Goal: Use online tool/utility: Utilize a website feature to perform a specific function

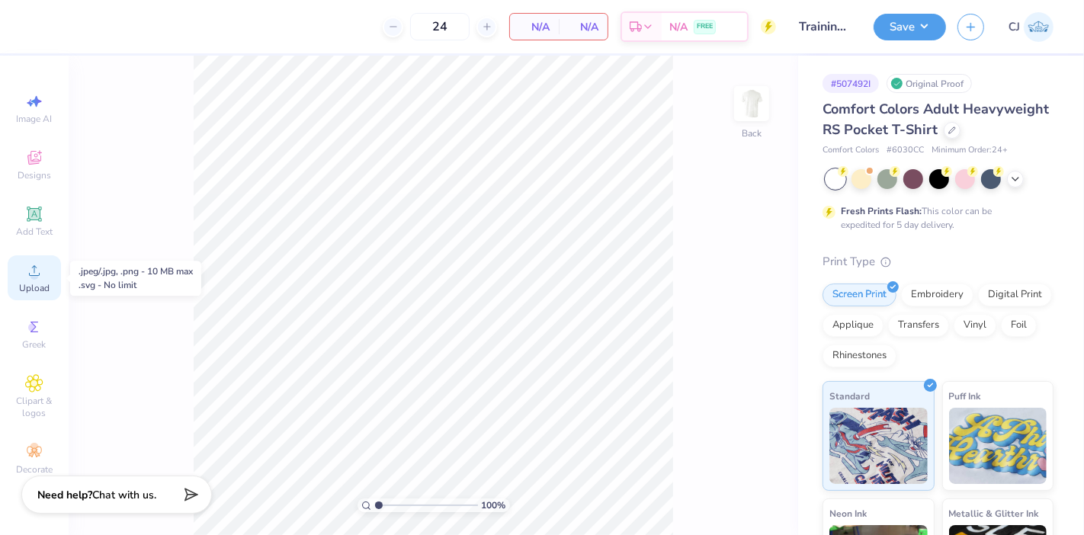
click at [39, 286] on span "Upload" at bounding box center [34, 288] width 30 height 12
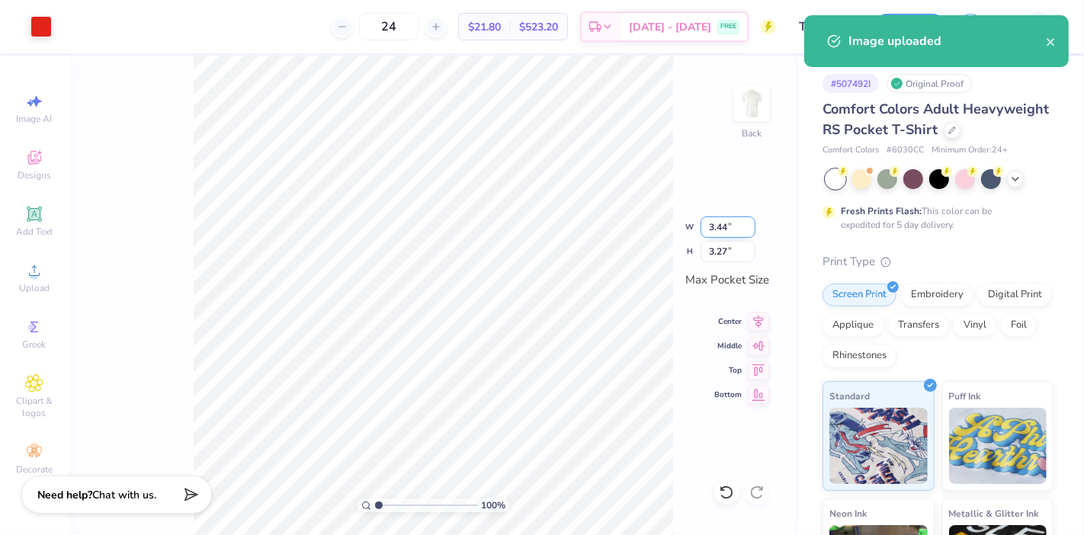
click at [721, 232] on input "3.44" at bounding box center [727, 226] width 55 height 21
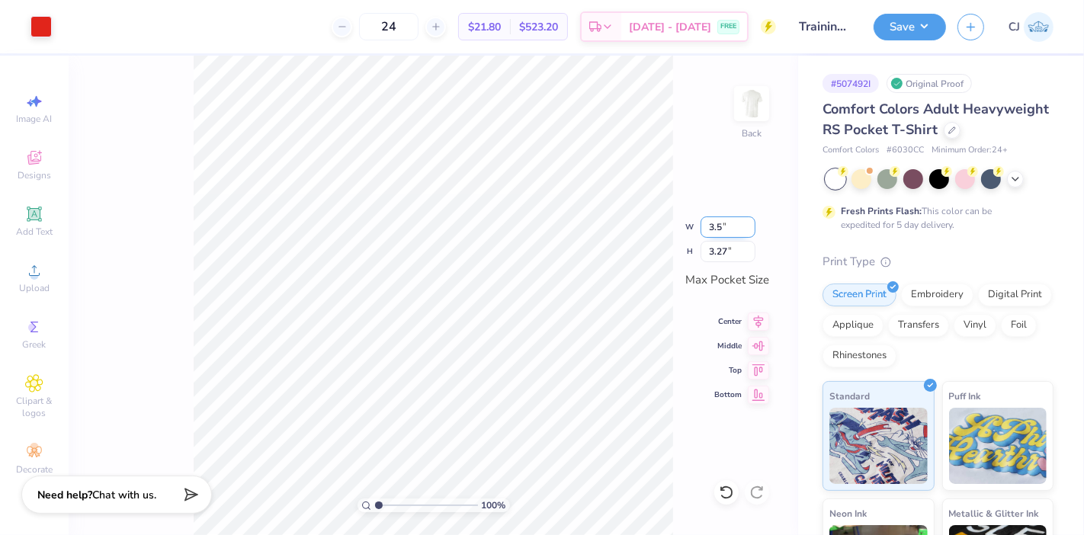
type input "3.50"
type input "3.33"
click at [729, 251] on input "3.33" at bounding box center [727, 251] width 55 height 21
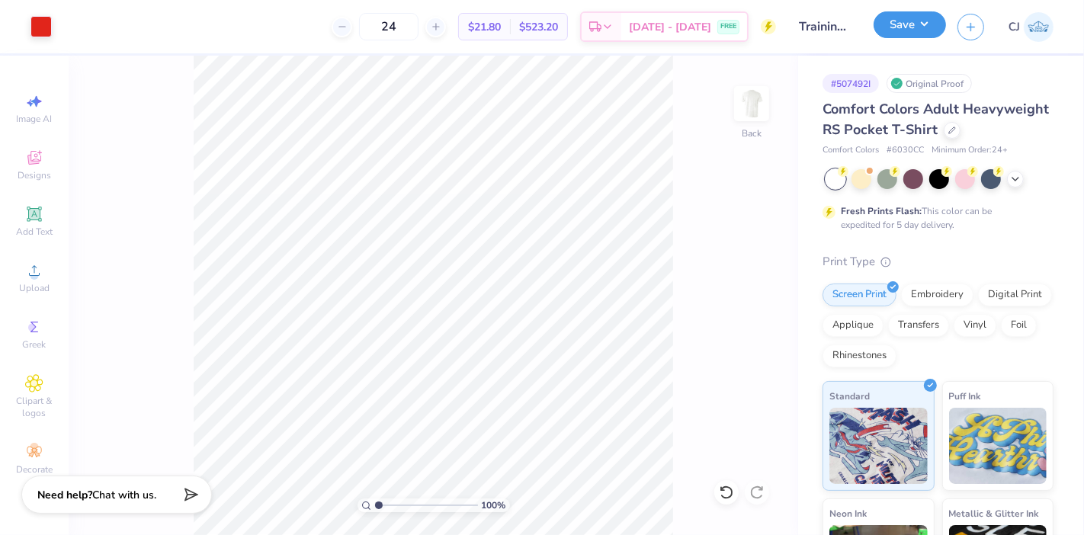
click at [918, 27] on button "Save" at bounding box center [909, 24] width 72 height 27
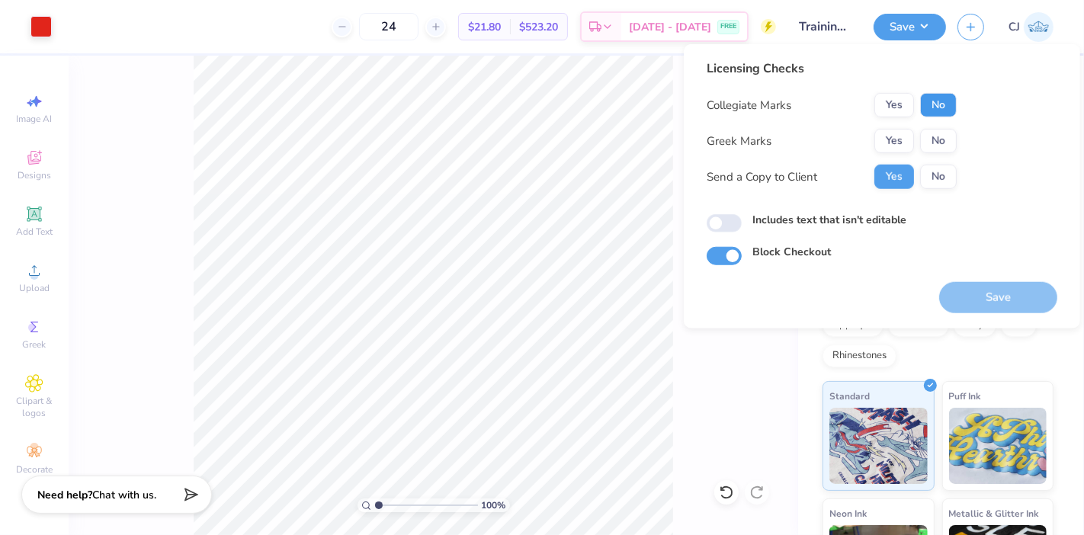
click at [940, 104] on button "No" at bounding box center [938, 105] width 37 height 24
click at [945, 139] on button "No" at bounding box center [938, 141] width 37 height 24
click at [947, 172] on button "No" at bounding box center [938, 177] width 37 height 24
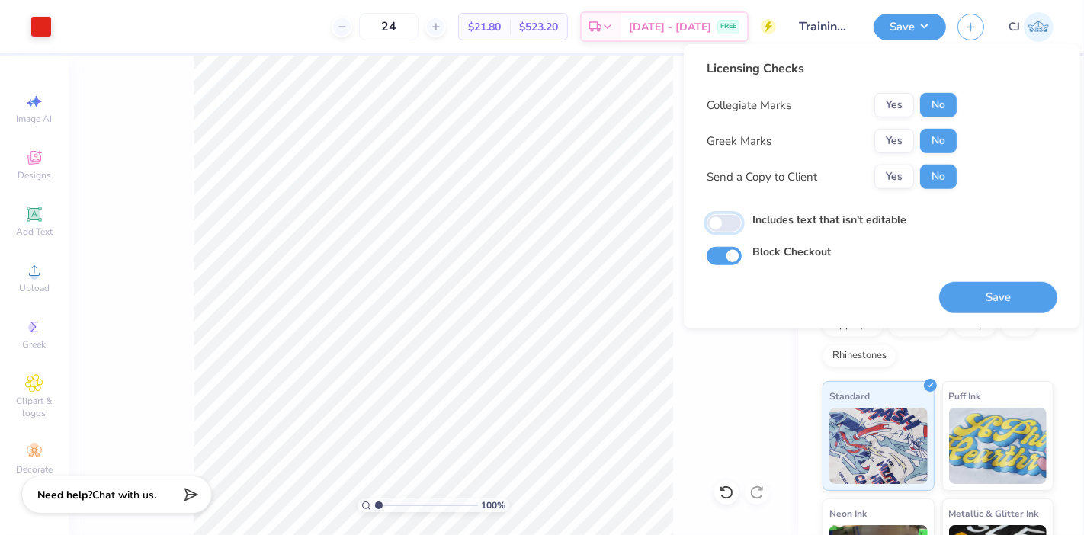
click at [734, 219] on input "Includes text that isn't editable" at bounding box center [723, 223] width 35 height 18
checkbox input "true"
click at [1003, 297] on button "Save" at bounding box center [998, 297] width 118 height 31
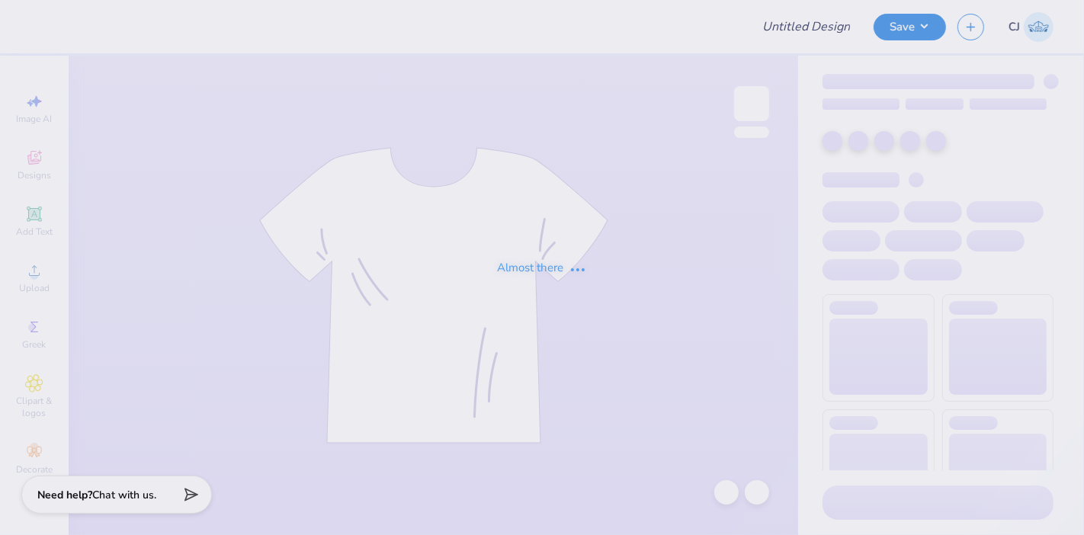
type input "Training: CF Training - Activities 6"
type input "24"
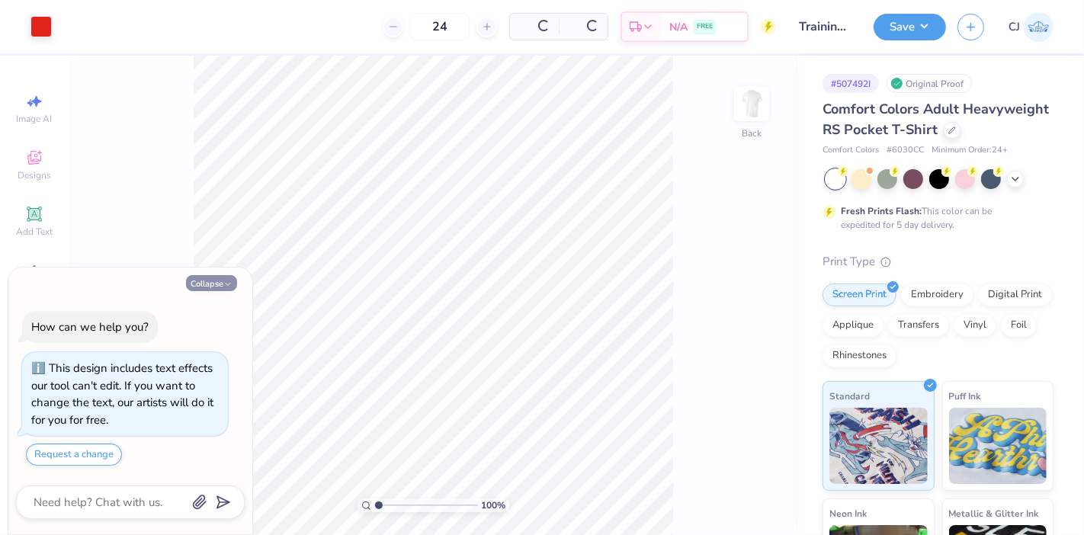
click at [202, 281] on button "Collapse" at bounding box center [211, 283] width 51 height 16
type textarea "x"
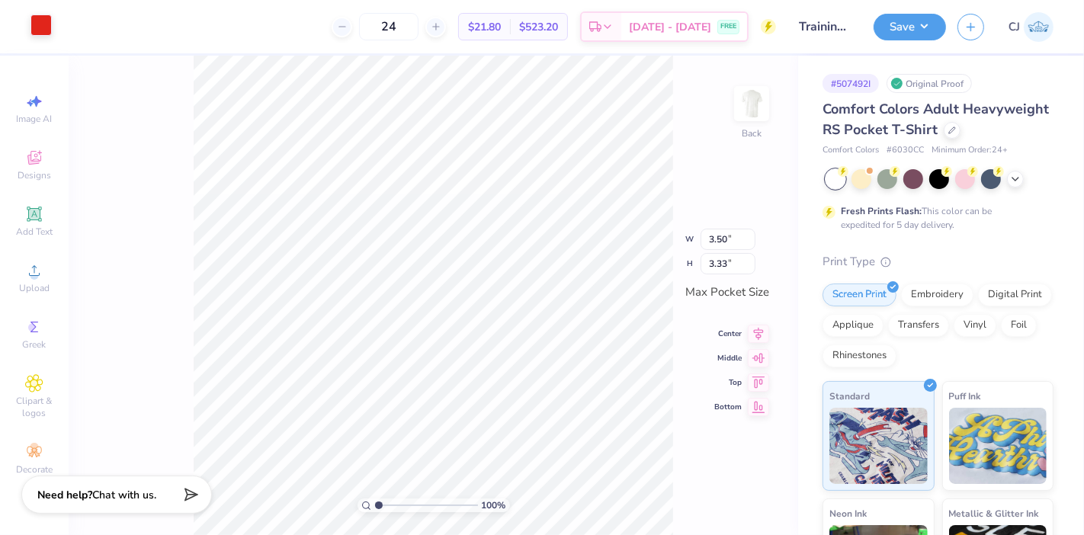
click at [43, 26] on div at bounding box center [40, 24] width 21 height 21
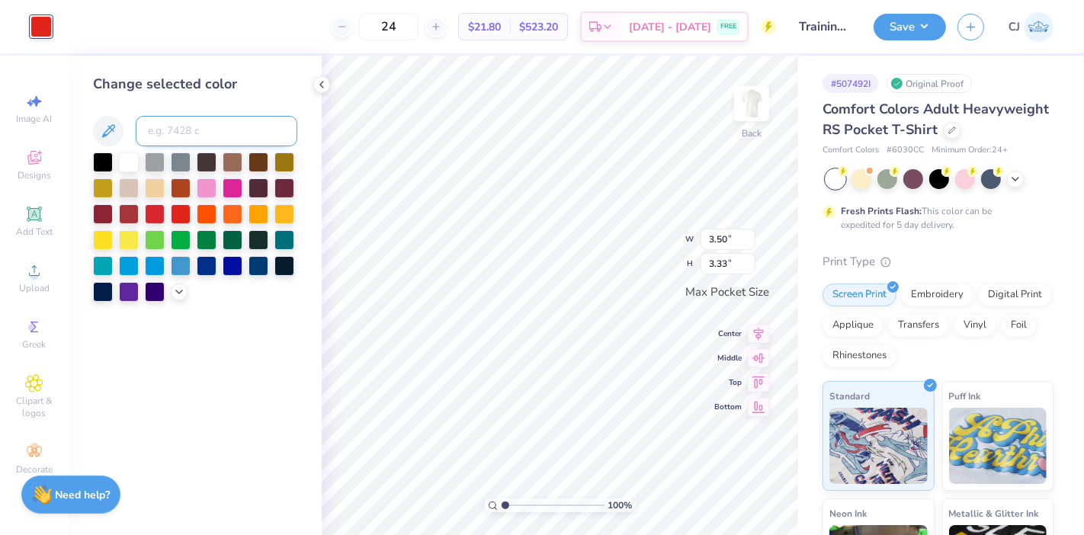
click at [186, 132] on input at bounding box center [217, 131] width 162 height 30
type input "711"
click at [175, 295] on icon at bounding box center [179, 290] width 12 height 12
